Goal: Transaction & Acquisition: Purchase product/service

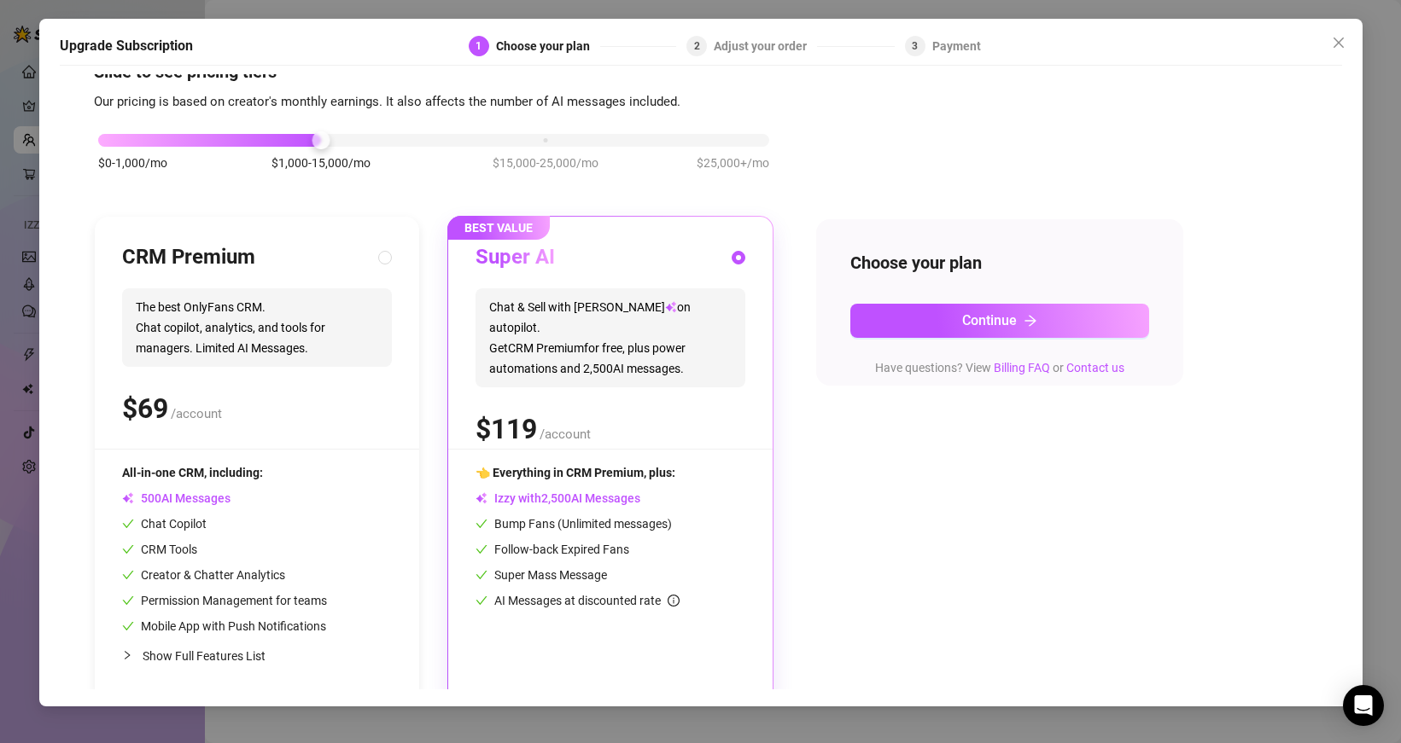
scroll to position [51, 0]
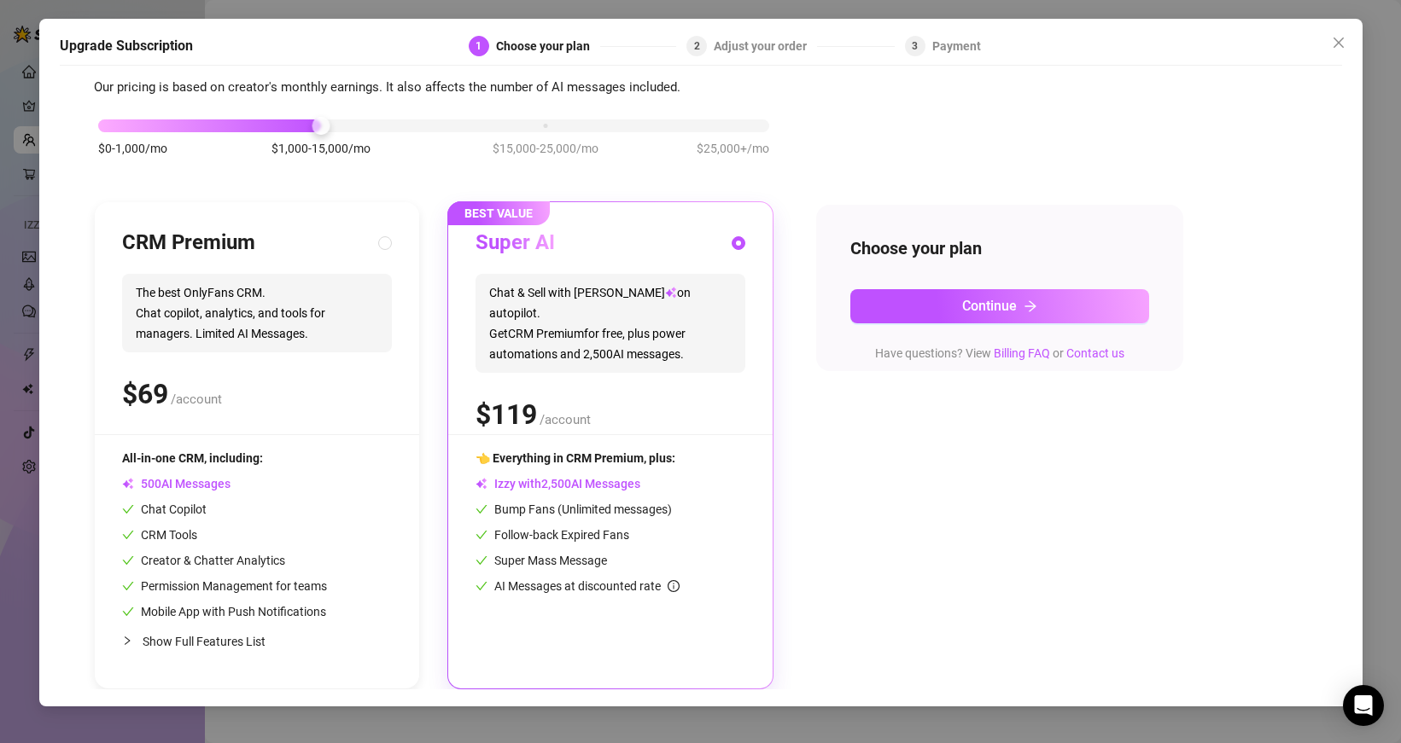
click at [286, 240] on div "CRM Premium" at bounding box center [257, 243] width 270 height 27
radio input "true"
radio input "false"
click at [561, 243] on div "Super AI" at bounding box center [610, 243] width 270 height 27
radio input "false"
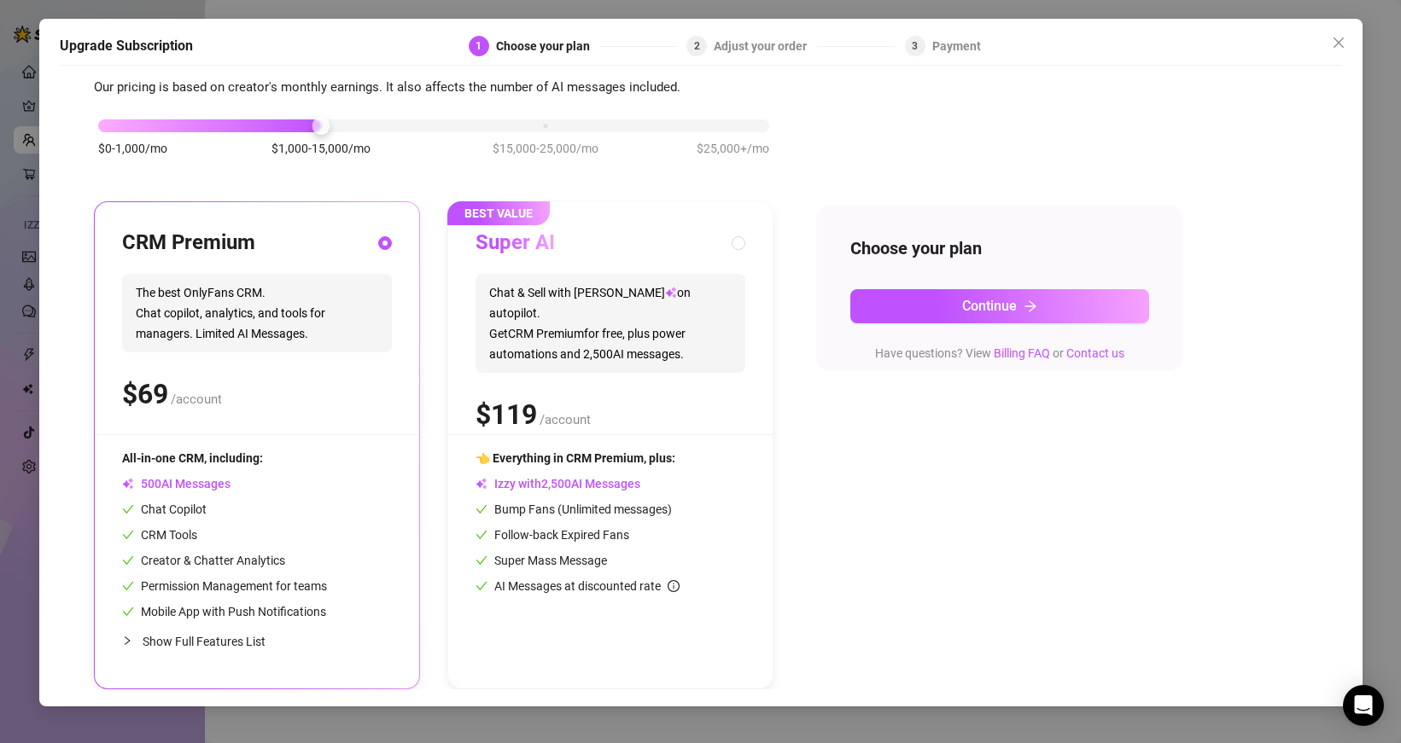
radio input "true"
click at [365, 237] on div "CRM Premium" at bounding box center [257, 243] width 270 height 27
radio input "true"
radio input "false"
click at [568, 223] on div "BEST VALUE Super AI Chat & Sell with Izzy on autopilot. Get CRM Premium for fre…" at bounding box center [610, 445] width 324 height 487
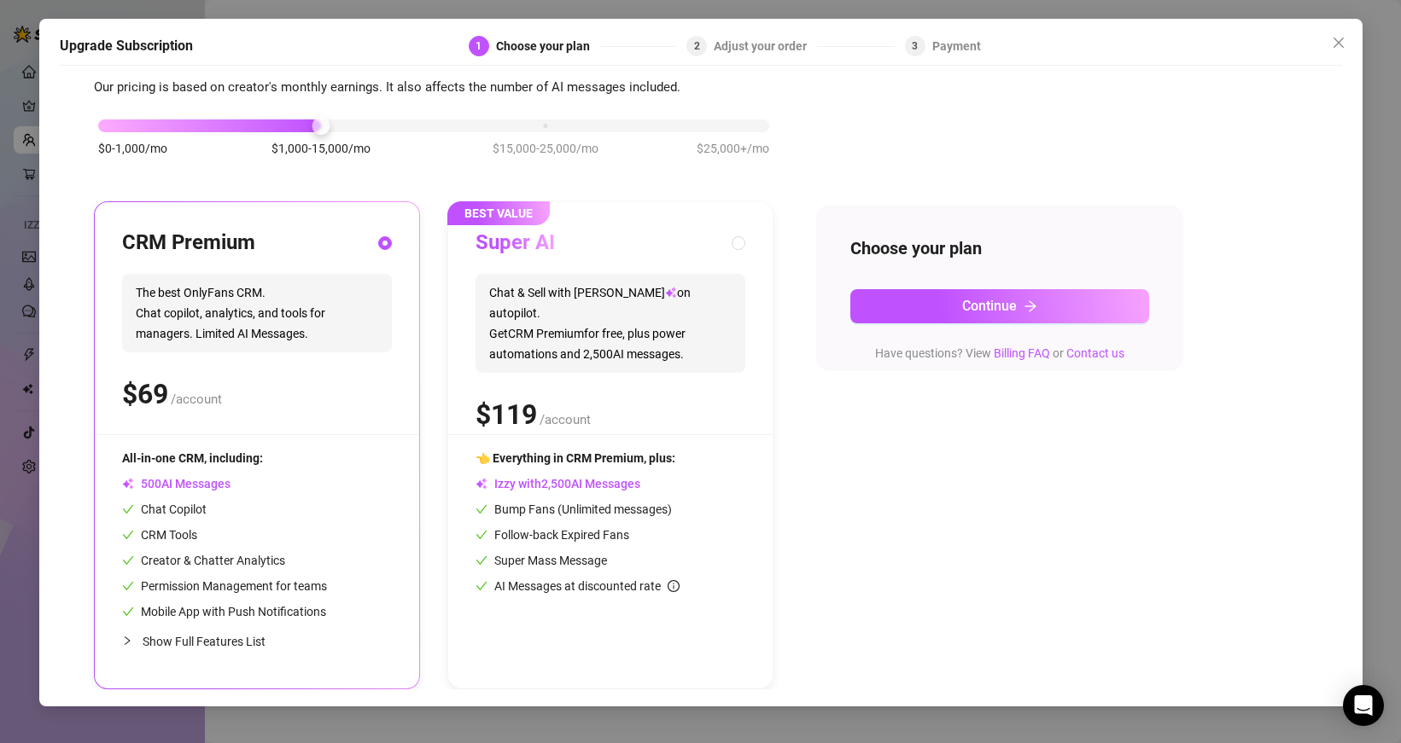
radio input "false"
radio input "true"
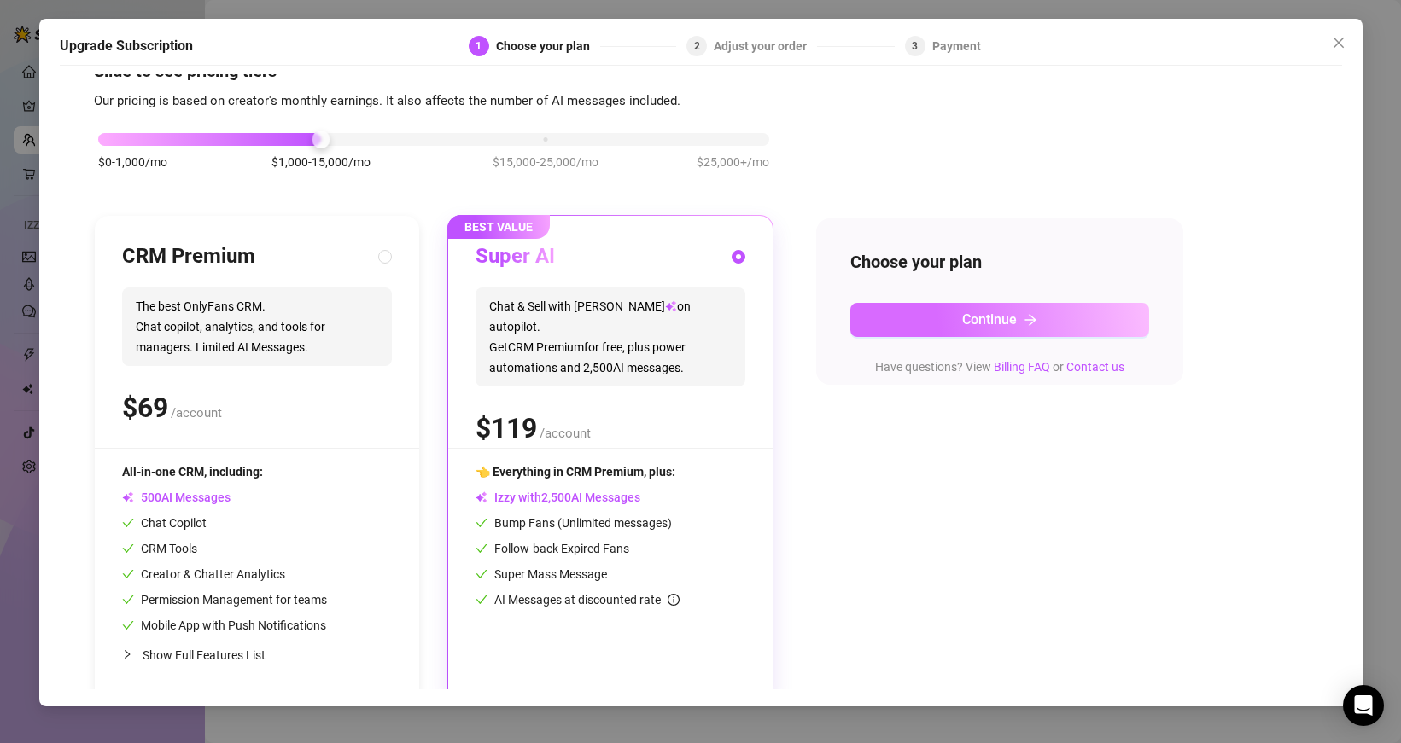
scroll to position [0, 0]
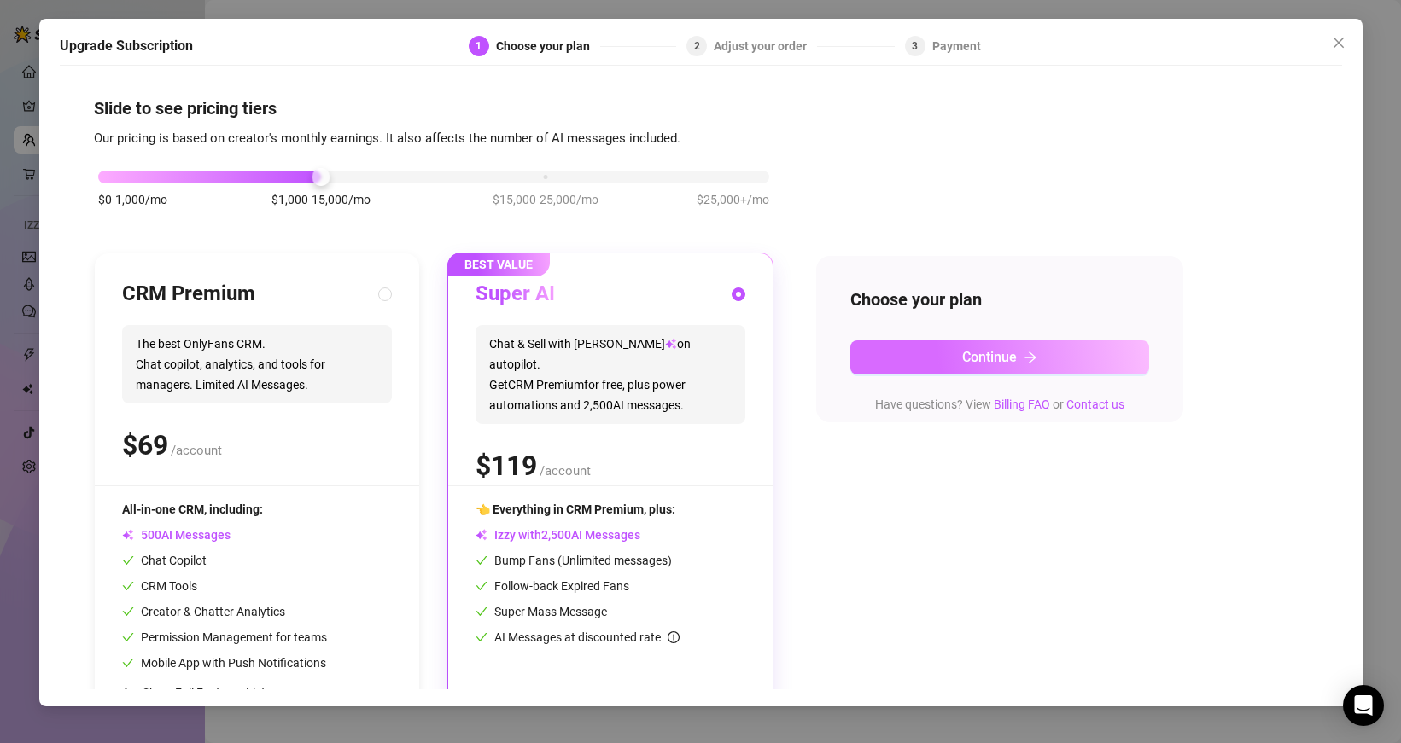
click at [981, 352] on span "Continue" at bounding box center [989, 357] width 55 height 16
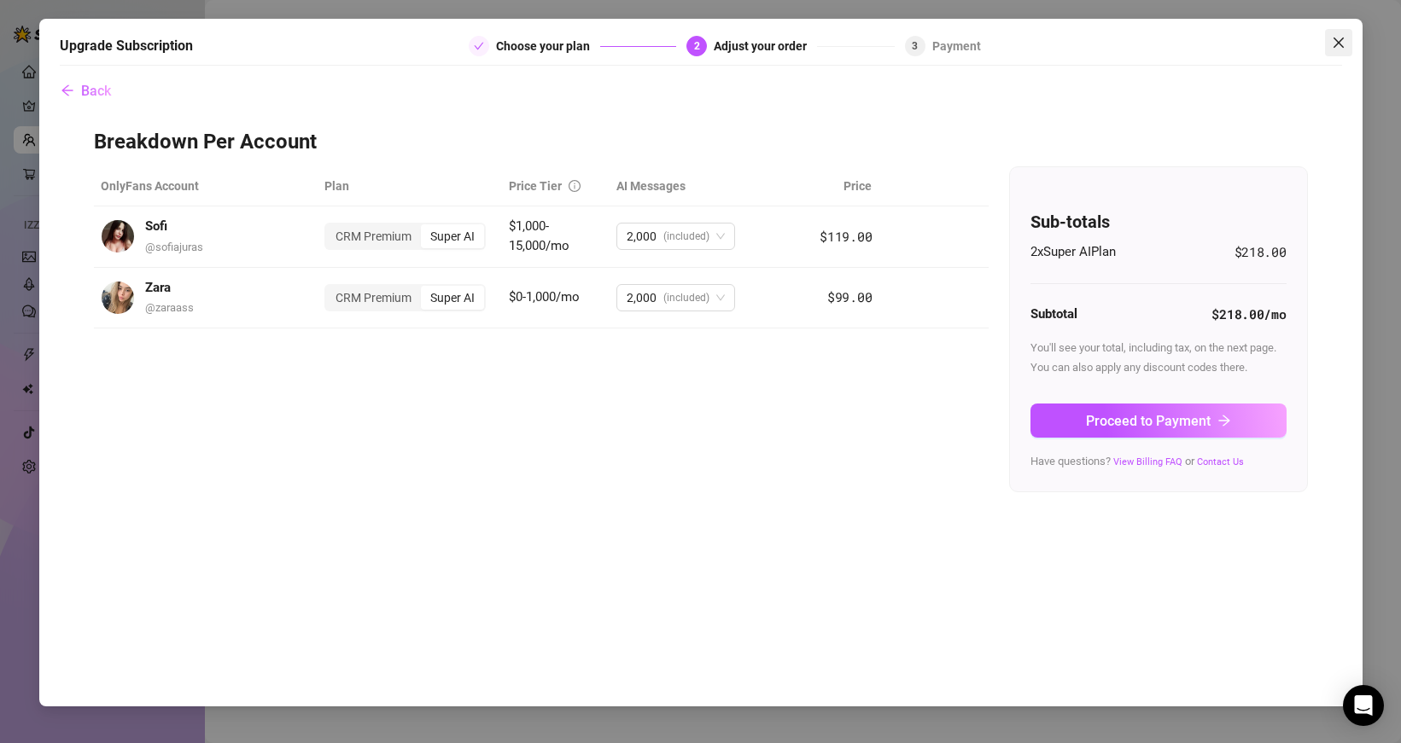
click at [1330, 39] on span "Close" at bounding box center [1338, 43] width 27 height 14
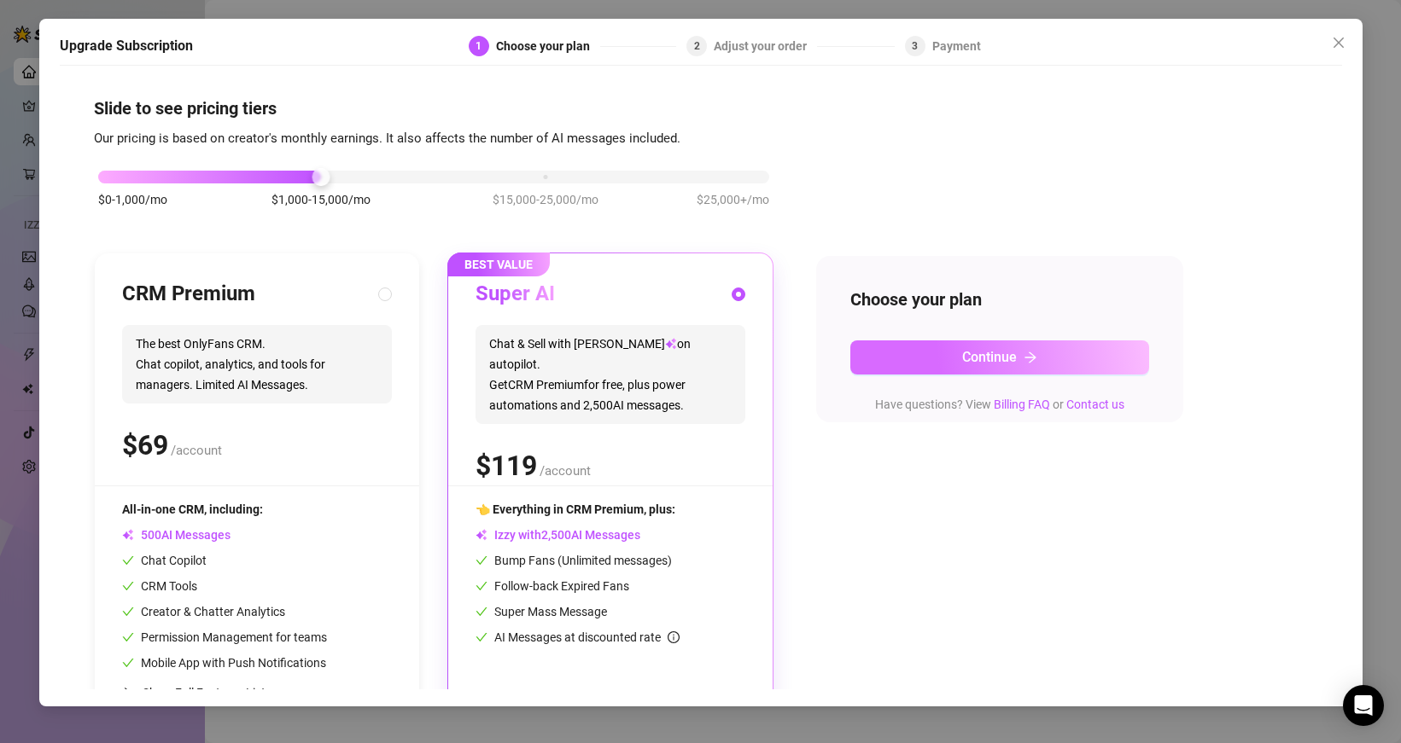
click at [971, 355] on span "Continue" at bounding box center [989, 357] width 55 height 16
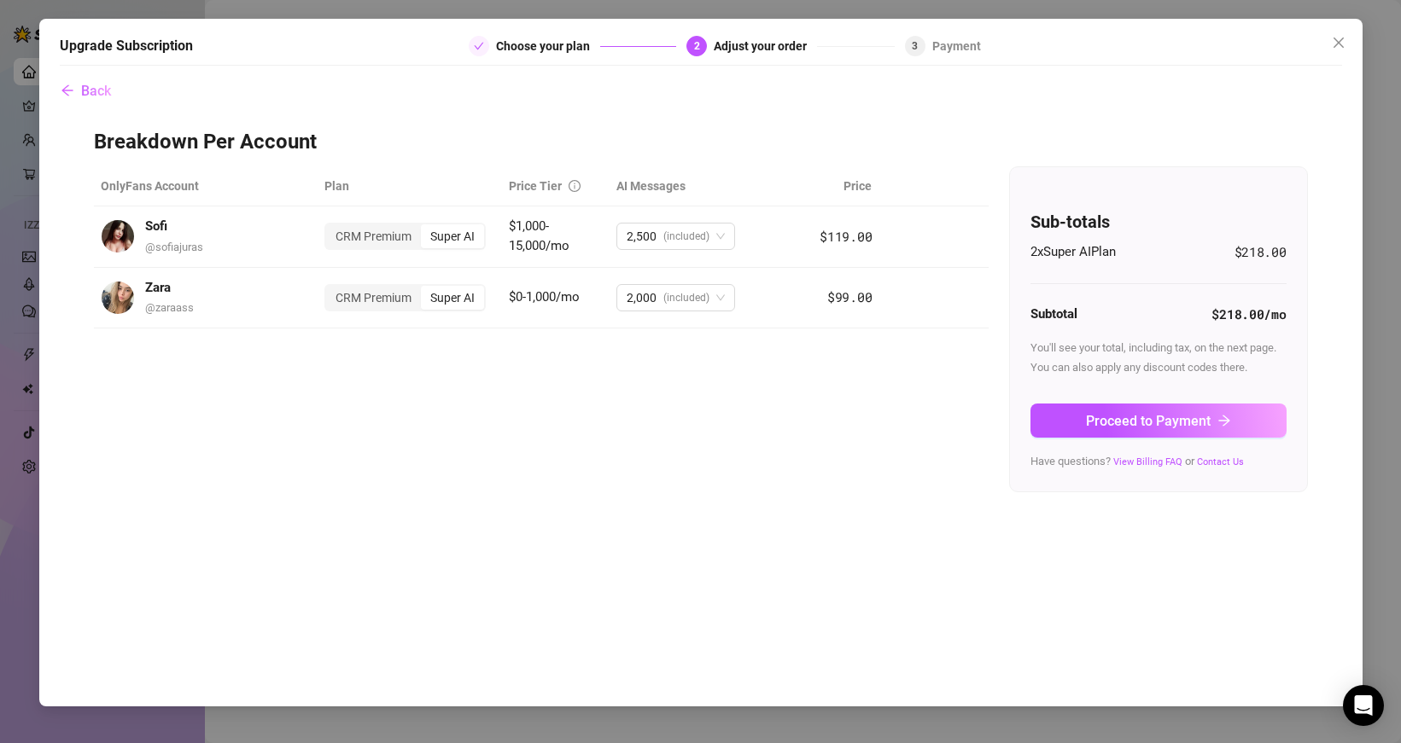
drag, startPoint x: 1344, startPoint y: 39, endPoint x: 1337, endPoint y: 7, distance: 33.1
click at [1344, 38] on icon "close" at bounding box center [1339, 43] width 14 height 14
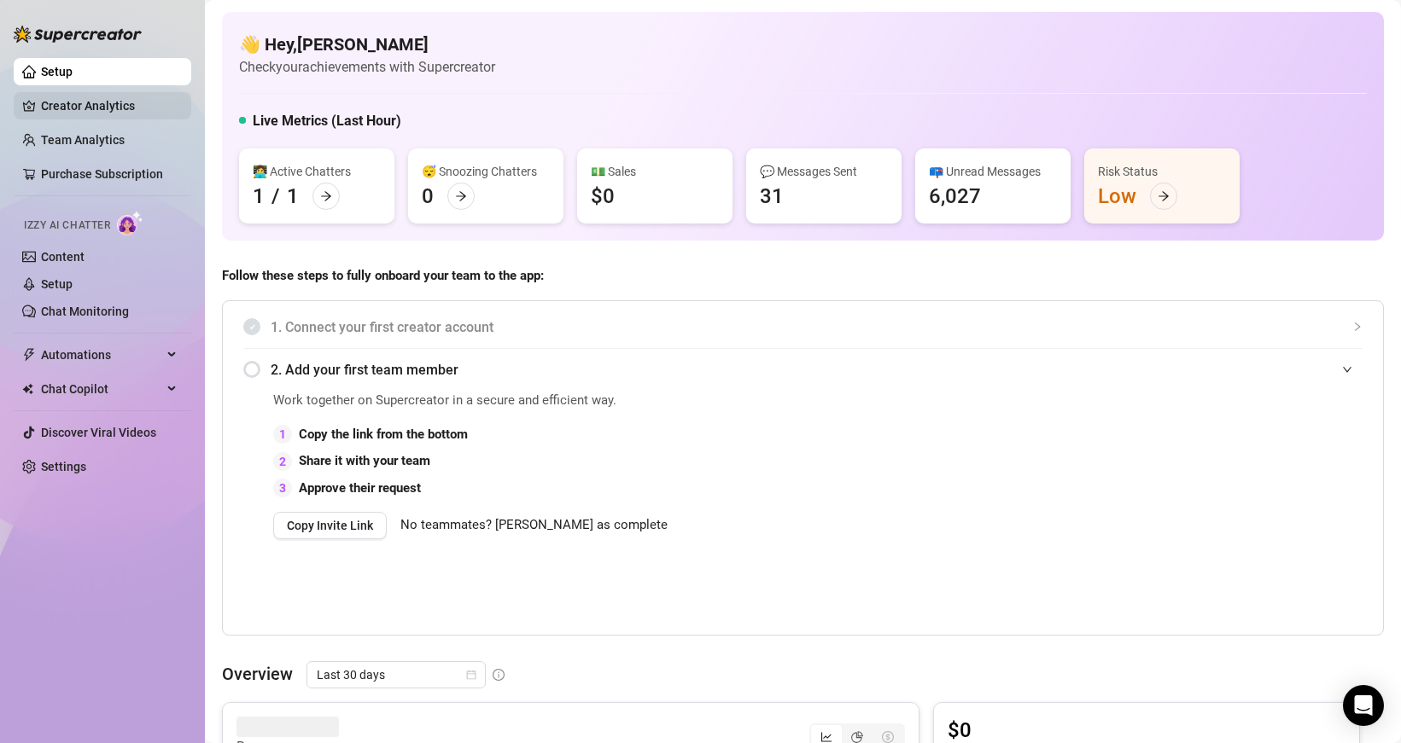
click at [74, 99] on link "Creator Analytics" at bounding box center [109, 105] width 137 height 27
